Goal: Task Accomplishment & Management: Use online tool/utility

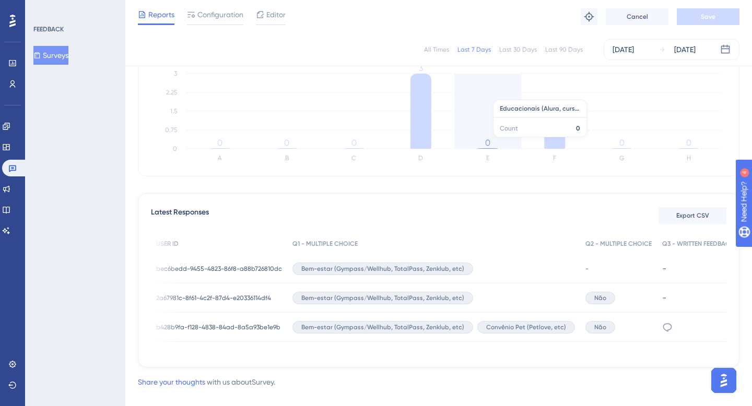
scroll to position [0, 95]
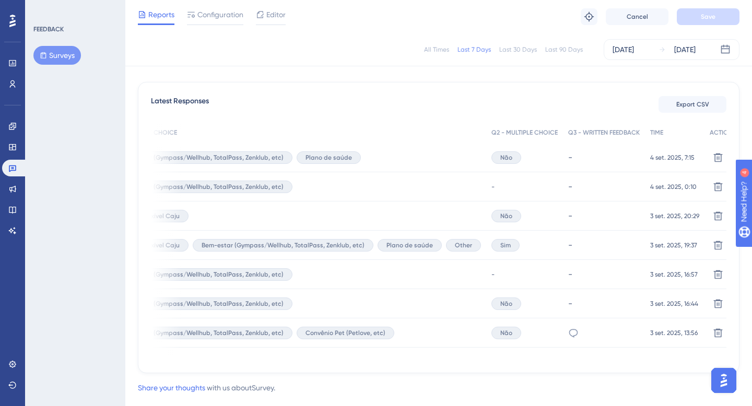
scroll to position [284, 0]
